Goal: Transaction & Acquisition: Obtain resource

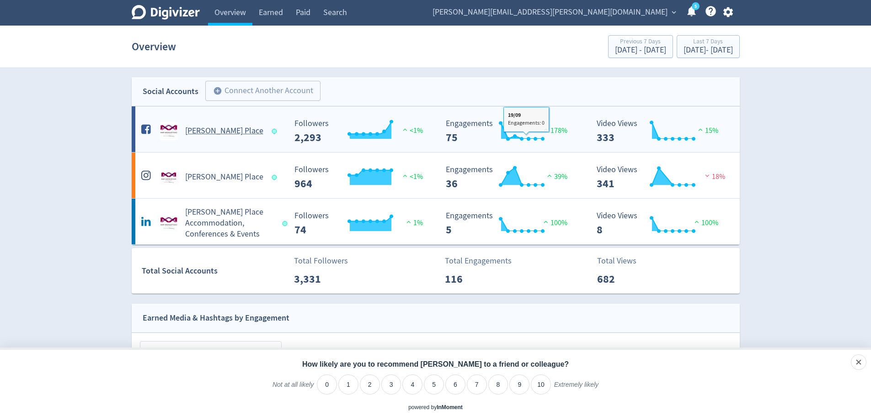
click at [541, 144] on Place-platform1 "[PERSON_NAME] Place Created with Highcharts 10.3.3 Followers 2,293 <1% Created …" at bounding box center [436, 129] width 608 height 46
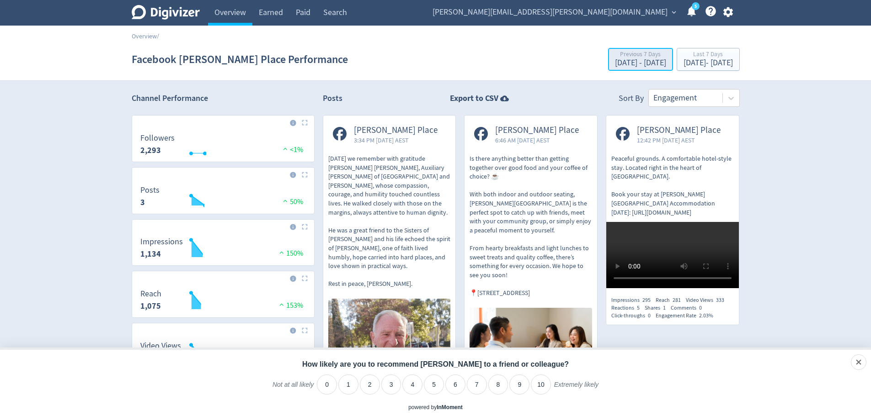
click at [615, 55] on div "Previous 7 Days" at bounding box center [640, 55] width 51 height 8
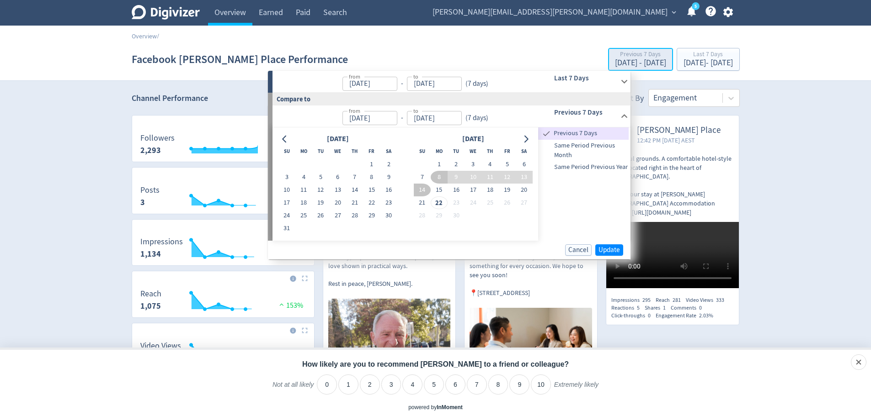
type input "[DATE]"
click at [363, 122] on input "[DATE]" at bounding box center [369, 118] width 55 height 14
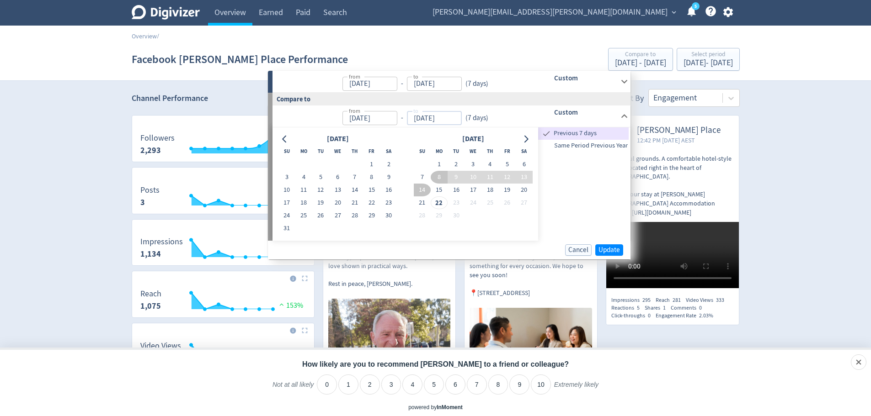
type input "[DATE]"
click at [421, 115] on input "[DATE]" at bounding box center [434, 118] width 55 height 14
type input "[DATE]"
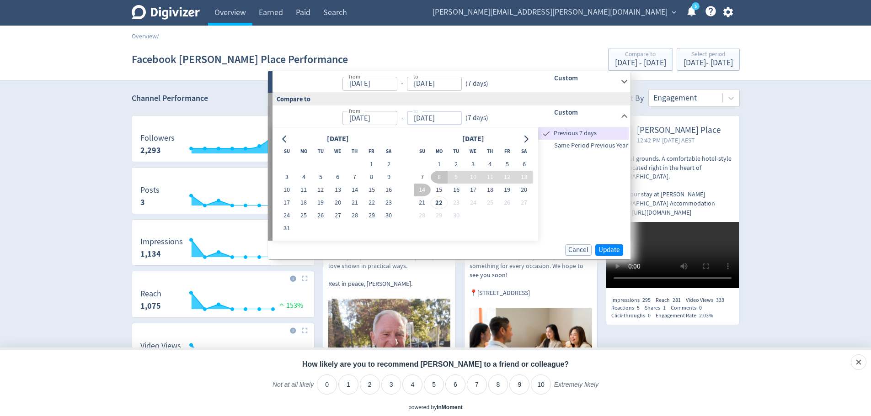
click at [387, 120] on input "[DATE]" at bounding box center [369, 118] width 55 height 14
click at [300, 202] on button "18" at bounding box center [303, 203] width 17 height 13
type input "[DATE]"
click at [473, 188] on button "17" at bounding box center [472, 190] width 17 height 13
type input "[DATE]"
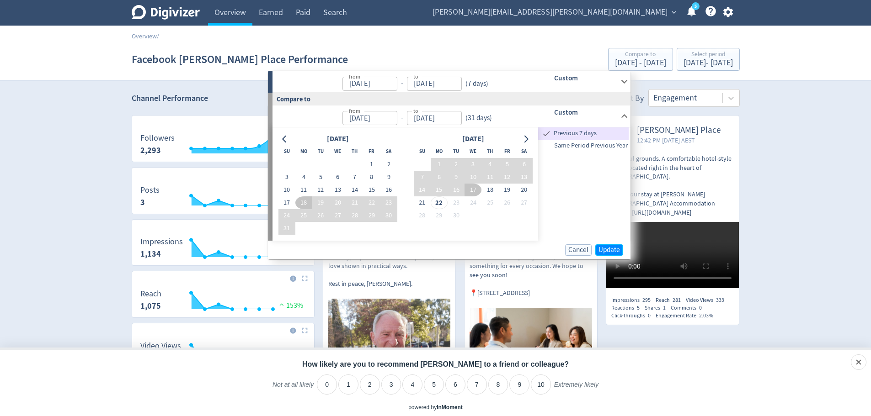
click at [607, 250] on span "Update" at bounding box center [608, 250] width 21 height 7
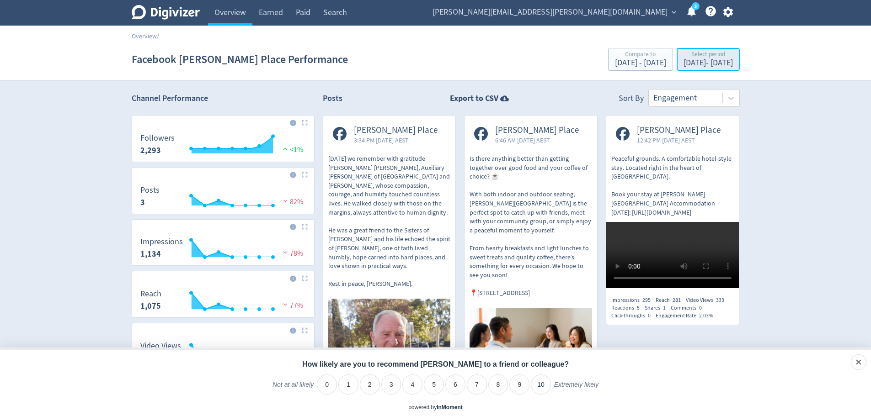
click at [683, 58] on div "Select period" at bounding box center [707, 55] width 49 height 8
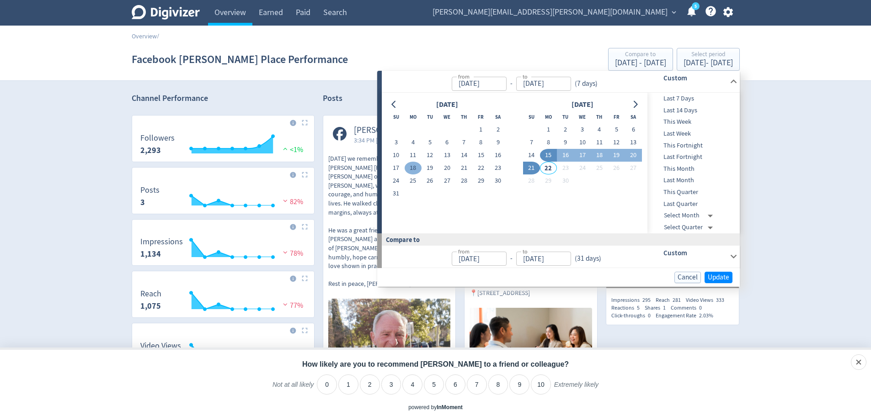
click at [416, 169] on button "18" at bounding box center [412, 168] width 17 height 13
type input "[DATE]"
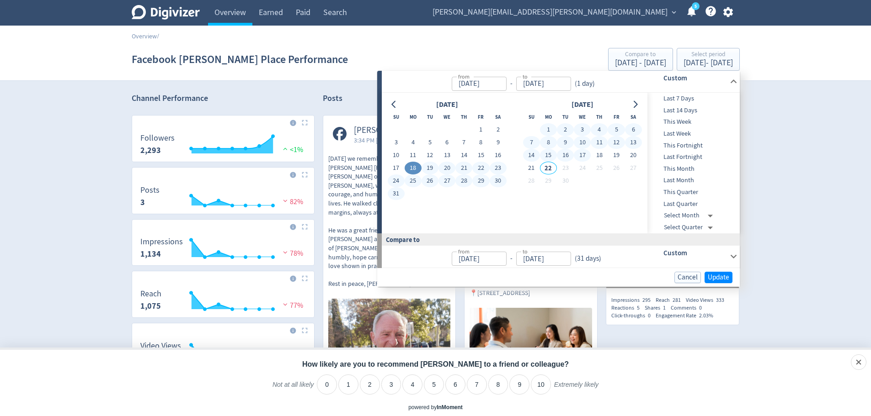
click at [584, 156] on button "17" at bounding box center [582, 155] width 17 height 13
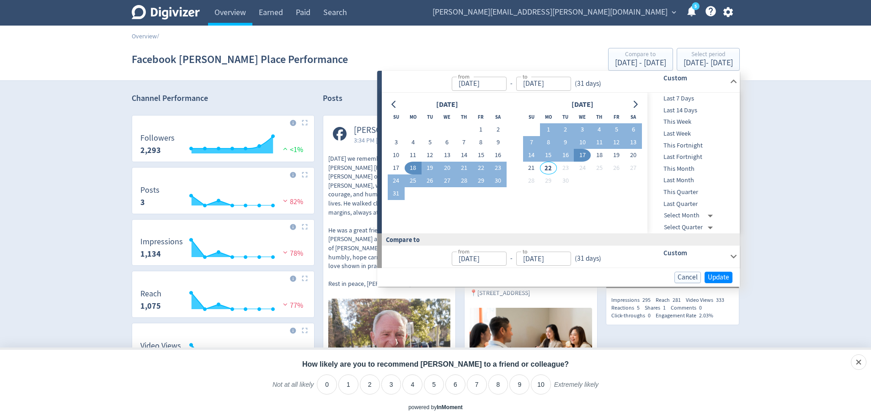
type input "[DATE]"
click at [719, 276] on span "Update" at bounding box center [717, 277] width 21 height 7
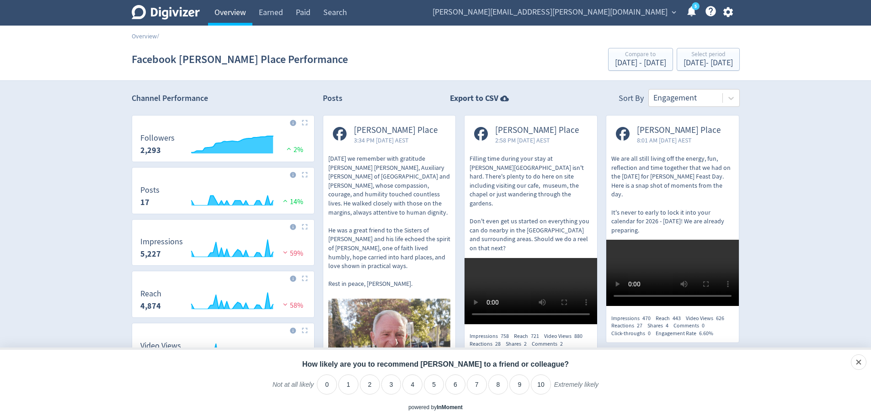
click at [226, 13] on link "Overview" at bounding box center [230, 13] width 44 height 26
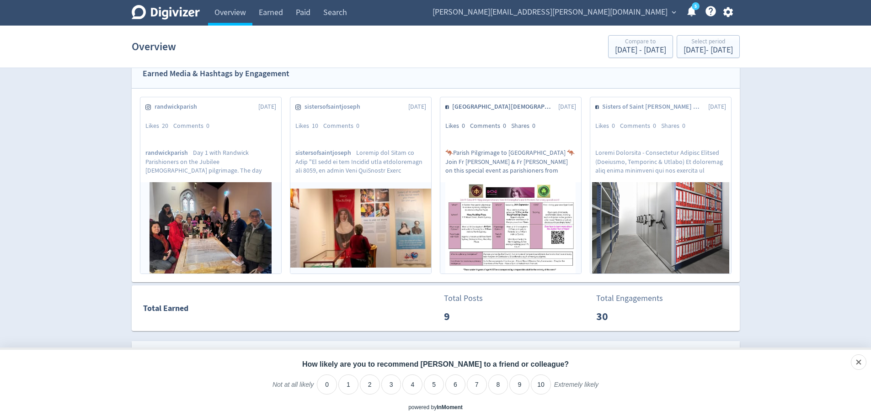
scroll to position [228, 0]
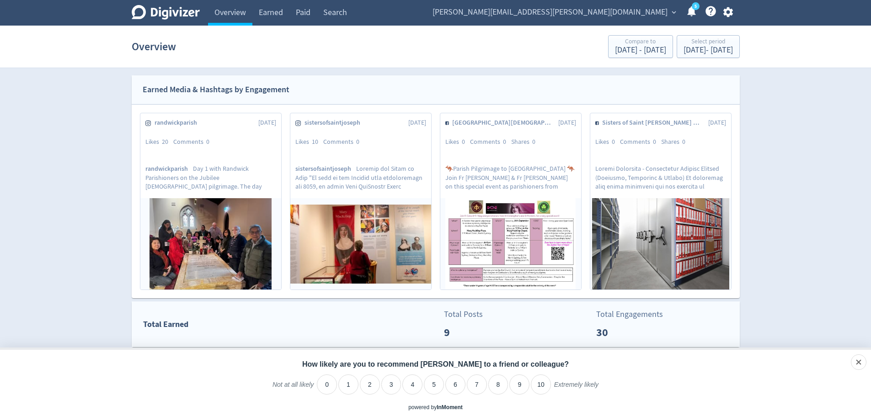
click at [475, 325] on p "9" at bounding box center [470, 332] width 53 height 16
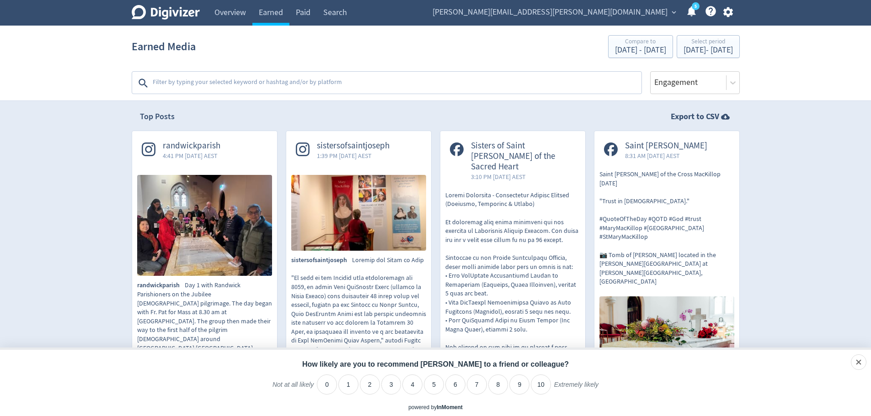
scroll to position [183, 0]
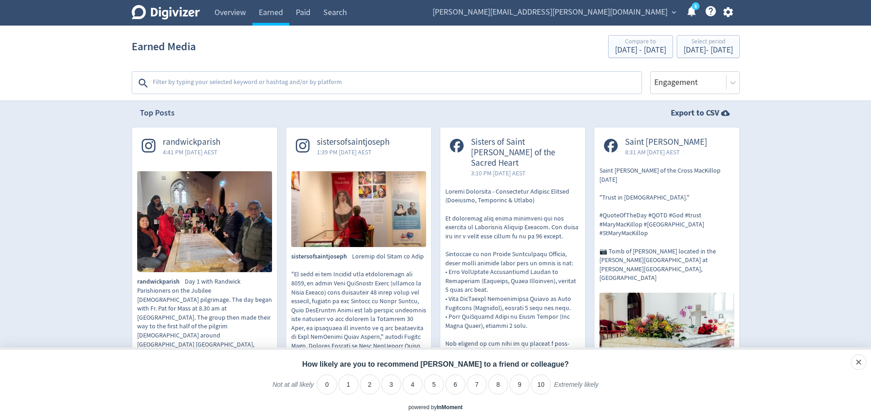
click at [165, 233] on img at bounding box center [204, 221] width 135 height 101
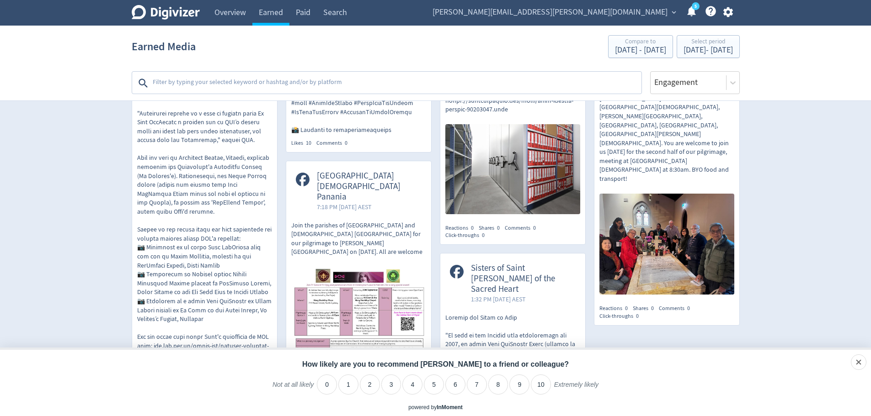
scroll to position [594, 0]
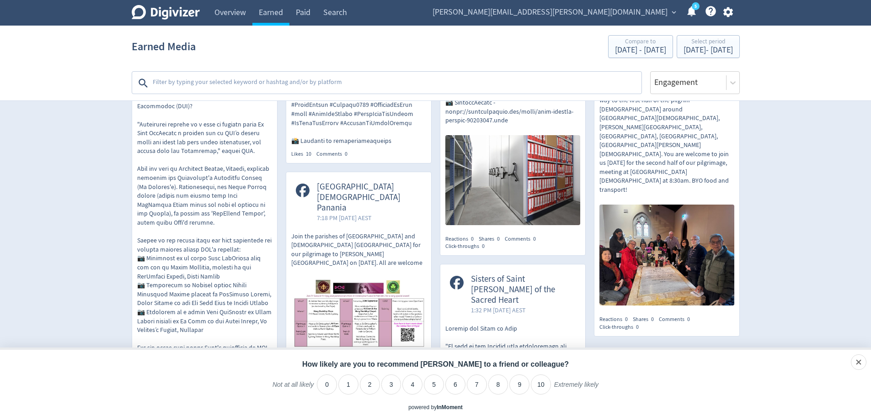
click at [414, 307] on img at bounding box center [358, 325] width 135 height 95
click at [243, 10] on link "Overview" at bounding box center [230, 13] width 44 height 26
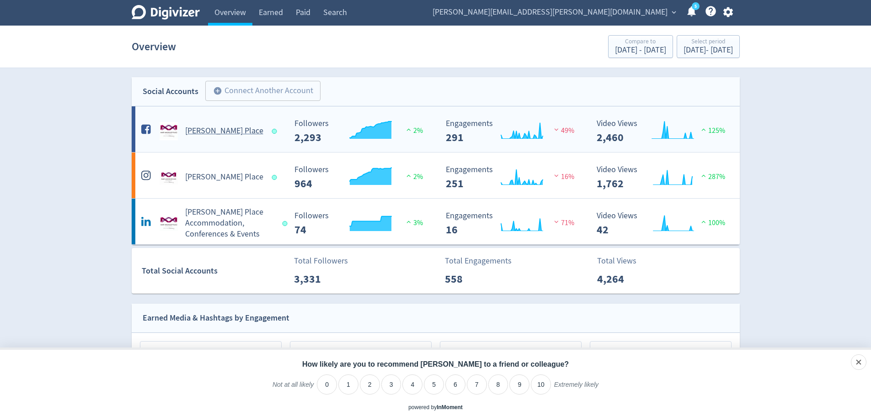
click at [265, 140] on Place-platform1 "[PERSON_NAME] Place Created with Highcharts 10.3.3 Followers 2,293 2% Created w…" at bounding box center [436, 129] width 608 height 46
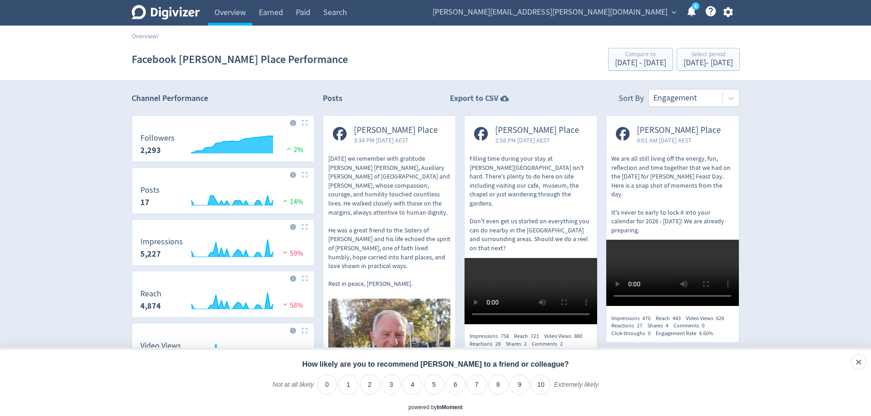
click at [491, 98] on strong "Export to CSV" at bounding box center [474, 98] width 48 height 11
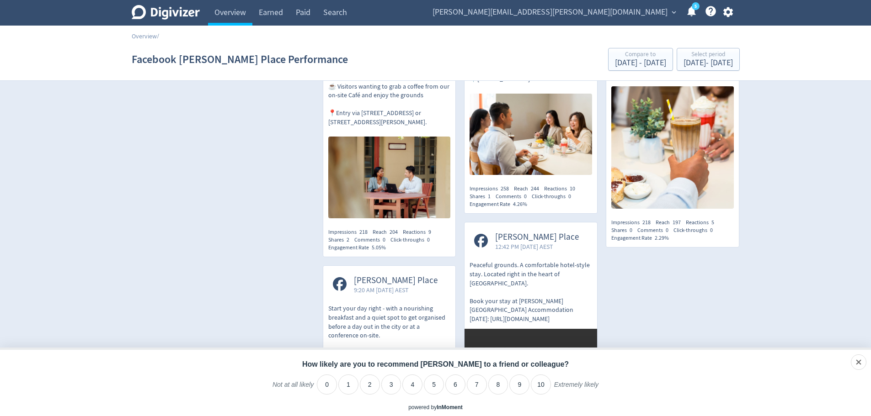
scroll to position [1280, 0]
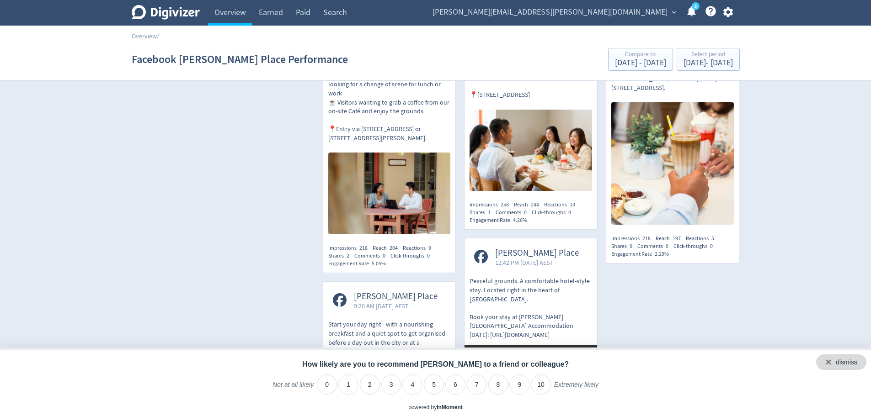
click at [854, 365] on div "dismiss" at bounding box center [845, 362] width 21 height 9
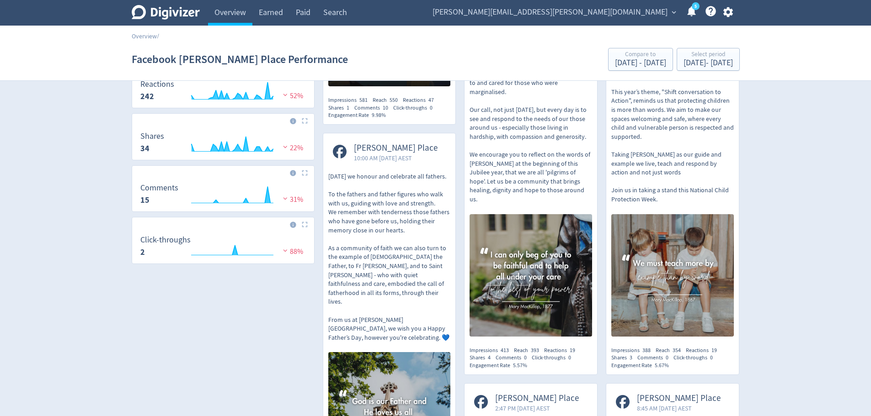
scroll to position [0, 0]
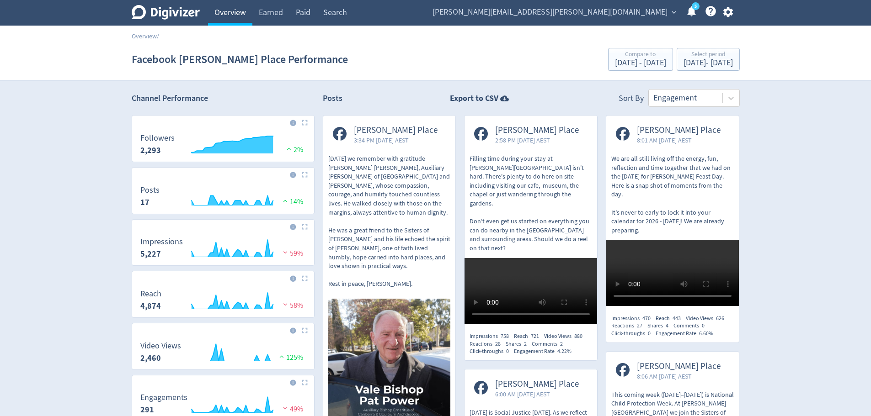
click at [230, 10] on link "Overview" at bounding box center [230, 13] width 44 height 26
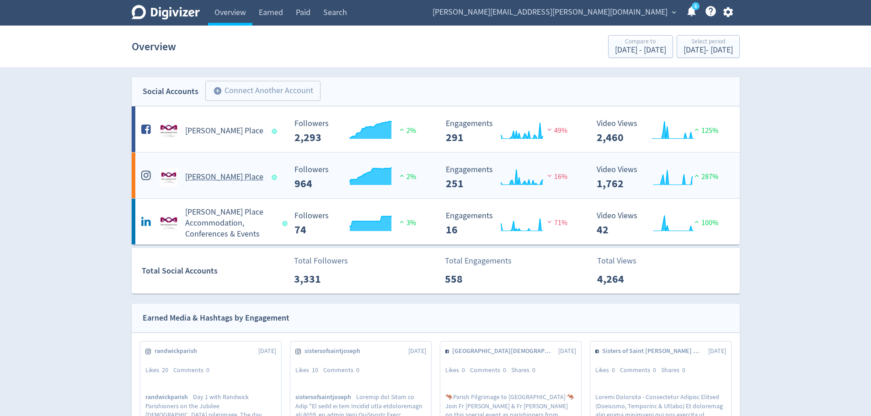
click at [214, 175] on h5 "[PERSON_NAME] Place" at bounding box center [224, 177] width 78 height 11
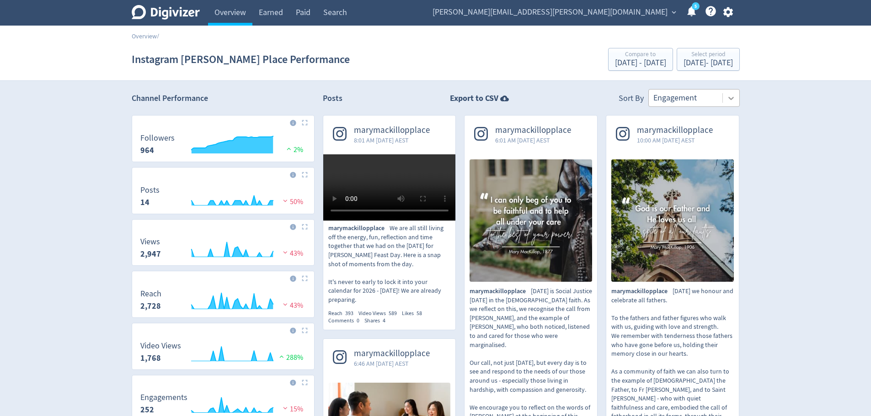
click at [732, 97] on icon at bounding box center [730, 98] width 9 height 9
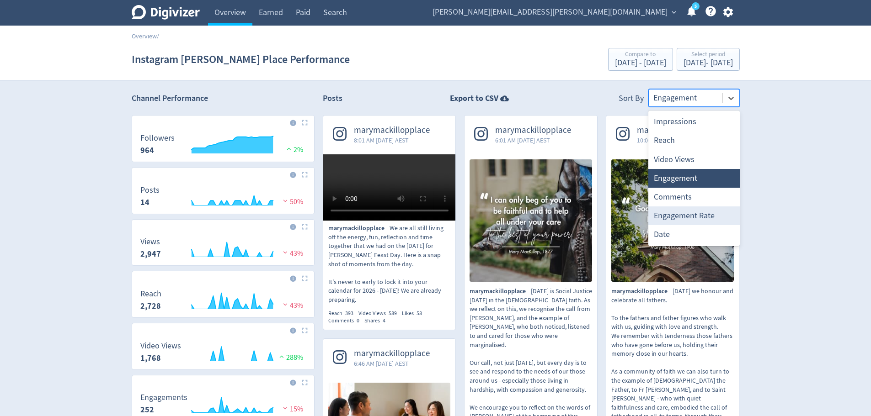
click at [691, 211] on div "Engagement Rate" at bounding box center [693, 216] width 91 height 19
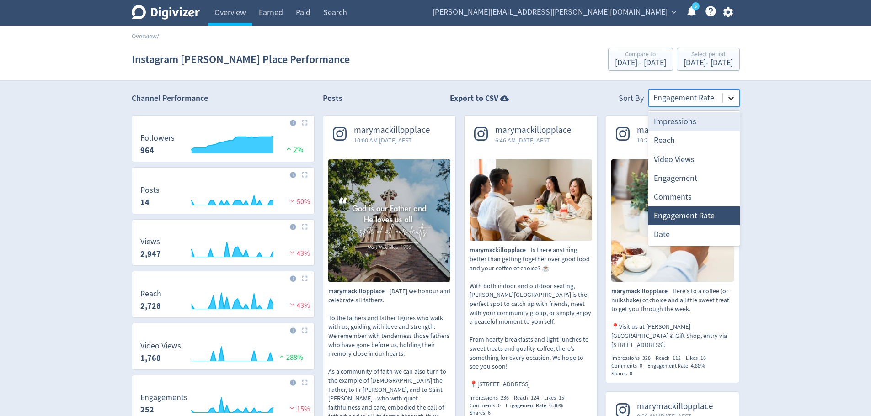
drag, startPoint x: 723, startPoint y: 101, endPoint x: 729, endPoint y: 112, distance: 12.5
click at [723, 101] on div at bounding box center [731, 98] width 16 height 16
click at [694, 175] on div "Engagement" at bounding box center [693, 178] width 91 height 19
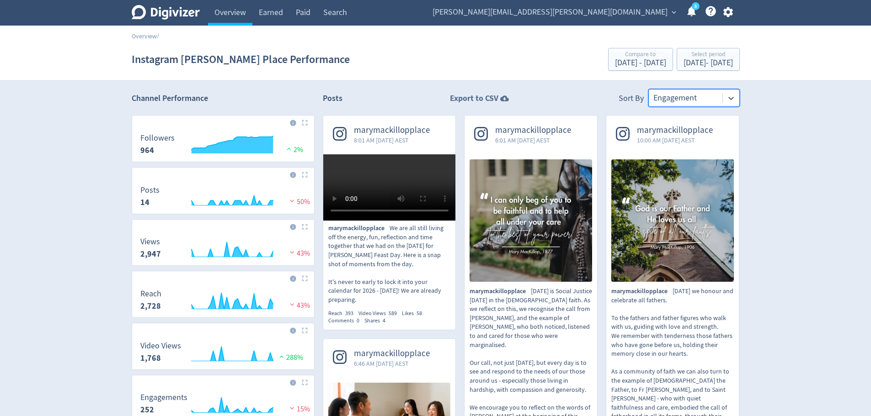
click at [489, 99] on strong "Export to CSV" at bounding box center [474, 98] width 48 height 11
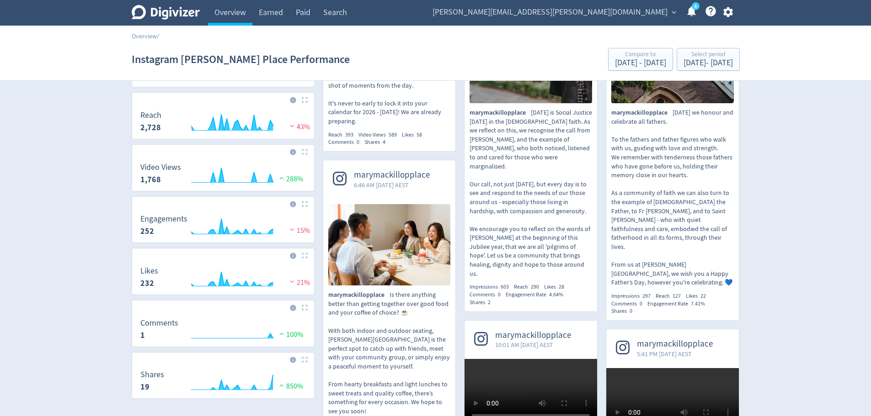
scroll to position [183, 0]
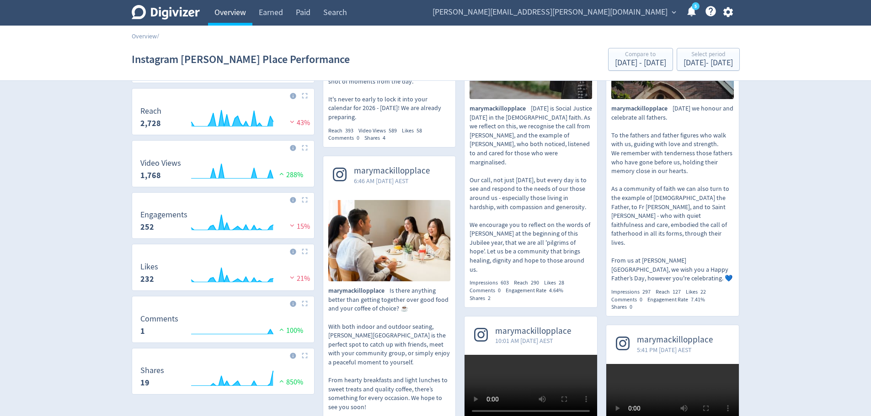
click at [244, 16] on link "Overview" at bounding box center [230, 13] width 44 height 26
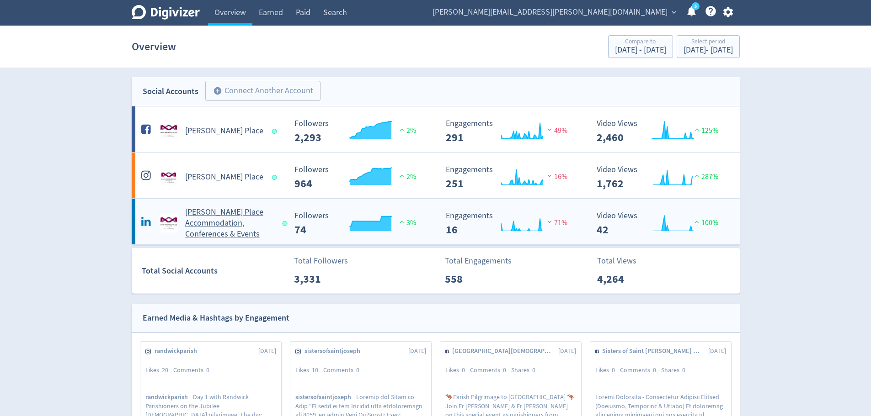
click at [216, 209] on h5 "[PERSON_NAME] Place Accommodation, Conferences & Events" at bounding box center [229, 223] width 89 height 33
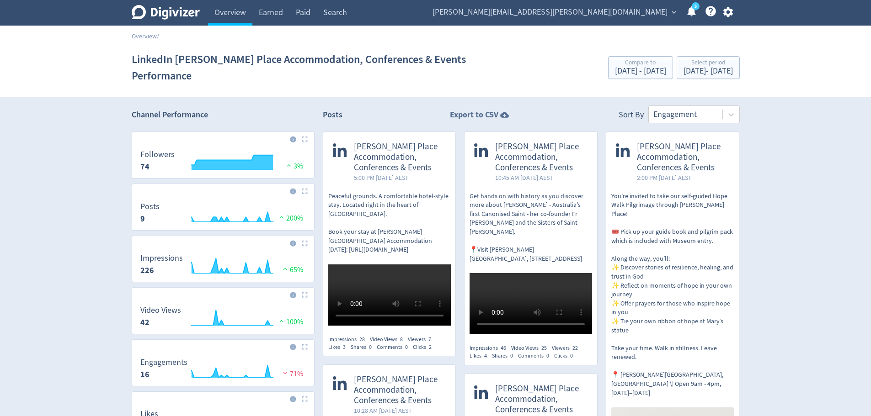
click at [478, 115] on strong "Export to CSV" at bounding box center [474, 114] width 48 height 11
